Goal: Transaction & Acquisition: Purchase product/service

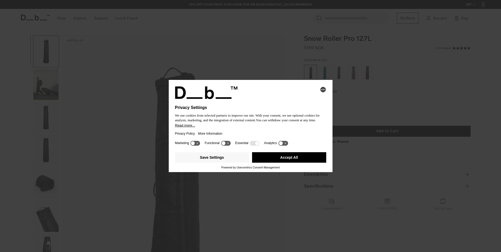
drag, startPoint x: 217, startPoint y: 155, endPoint x: 257, endPoint y: 133, distance: 45.8
click at [218, 154] on button "Save Settings" at bounding box center [212, 157] width 74 height 10
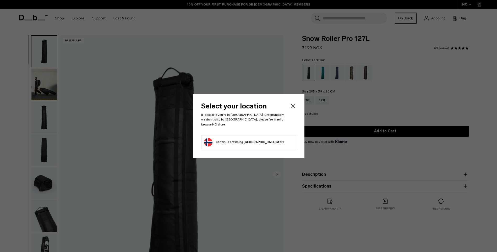
click at [295, 109] on icon "Close" at bounding box center [293, 106] width 6 height 6
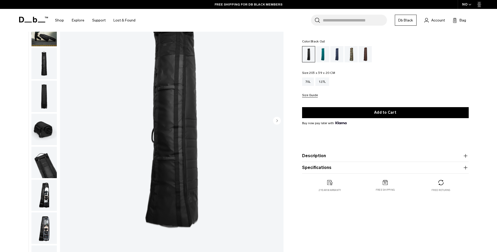
scroll to position [52, 0]
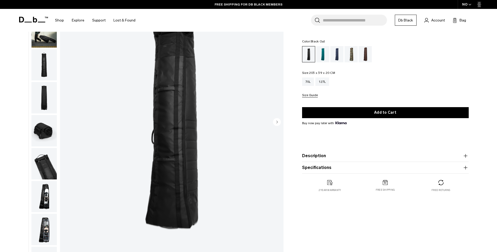
click at [47, 70] on img "button" at bounding box center [43, 64] width 25 height 31
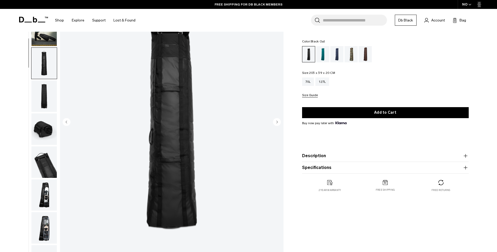
scroll to position [0, 0]
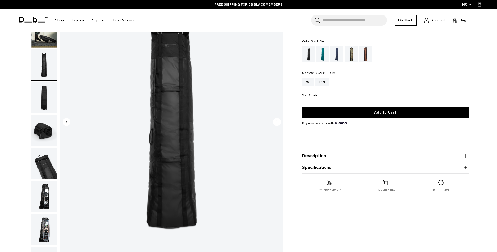
click at [50, 102] on img "button" at bounding box center [43, 97] width 25 height 31
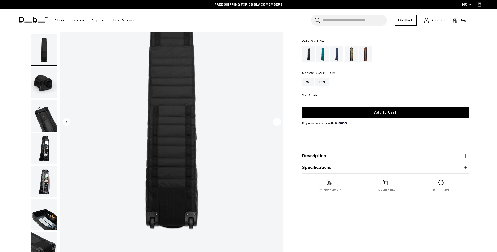
scroll to position [50, 0]
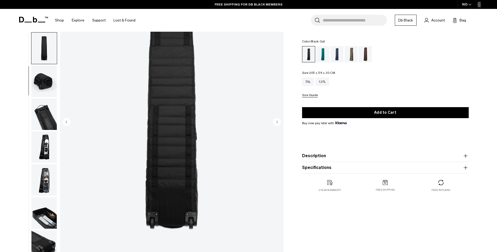
click at [46, 112] on img "button" at bounding box center [43, 114] width 25 height 31
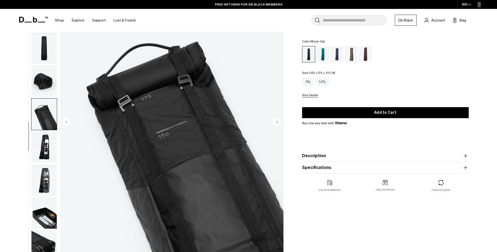
click at [40, 147] on img "button" at bounding box center [43, 147] width 25 height 31
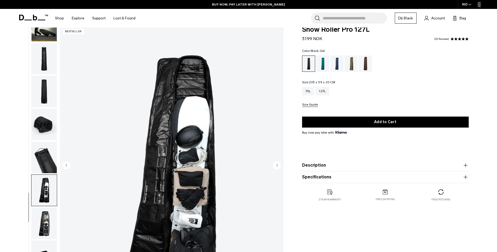
scroll to position [0, 0]
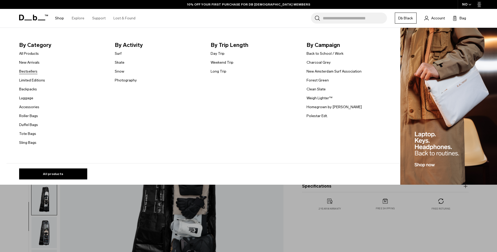
click at [35, 70] on link "Bestsellers" at bounding box center [28, 72] width 18 height 6
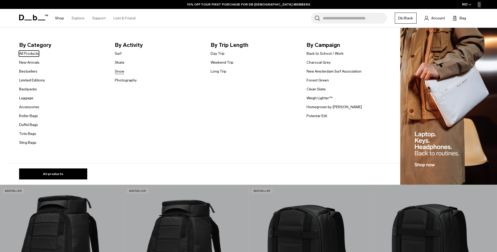
click at [121, 73] on link "Snow" at bounding box center [119, 72] width 9 height 6
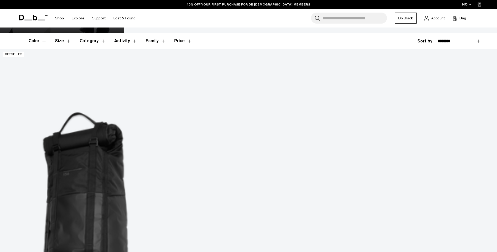
click at [69, 39] on button "Size" at bounding box center [63, 40] width 16 height 15
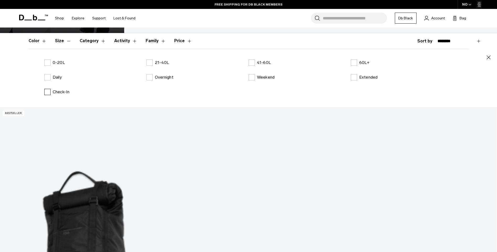
click at [47, 93] on label "Check-In" at bounding box center [56, 92] width 25 height 6
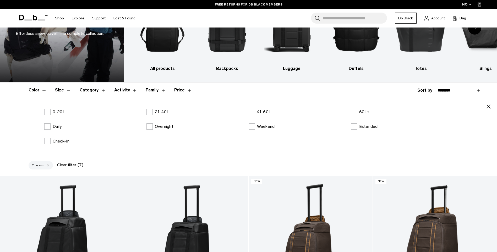
scroll to position [52, 0]
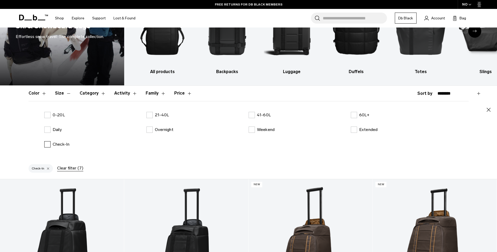
click at [46, 144] on label "Check-In" at bounding box center [56, 144] width 25 height 6
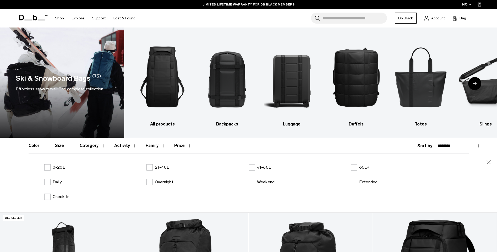
click at [475, 82] on icon "Next slide" at bounding box center [475, 83] width 4 height 2
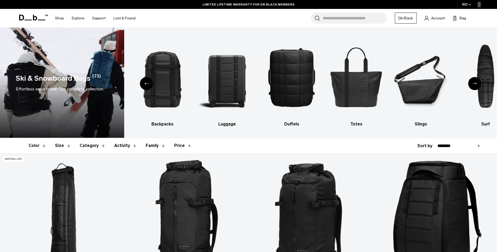
click at [474, 82] on icon "Next slide" at bounding box center [475, 83] width 4 height 2
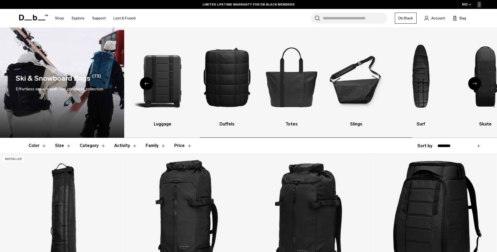
click at [474, 82] on icon "Next slide" at bounding box center [475, 83] width 4 height 2
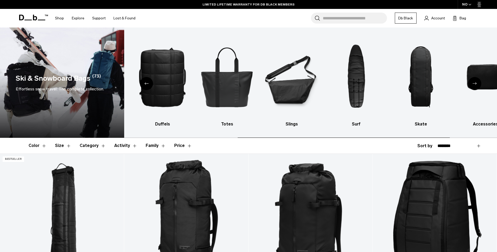
click at [474, 82] on icon "Next slide" at bounding box center [475, 83] width 4 height 2
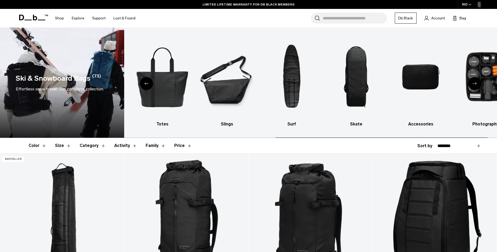
click at [474, 82] on icon "Next slide" at bounding box center [475, 83] width 4 height 2
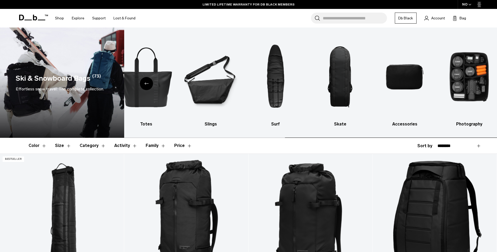
click at [474, 82] on img "10 / 10" at bounding box center [470, 76] width 56 height 83
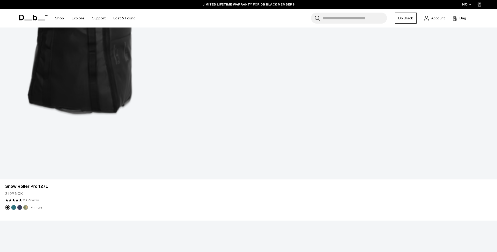
scroll to position [472, 0]
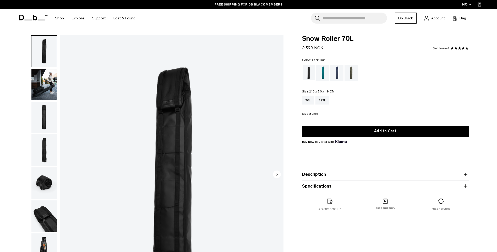
click at [51, 148] on img "button" at bounding box center [43, 149] width 25 height 31
